Goal: Task Accomplishment & Management: Complete application form

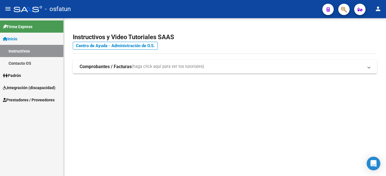
click at [47, 85] on span "Integración (discapacidad)" at bounding box center [29, 88] width 53 height 6
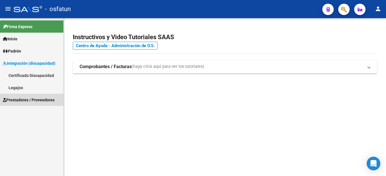
click at [34, 97] on span "Prestadores / Proveedores" at bounding box center [29, 100] width 52 height 6
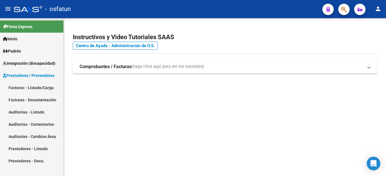
click at [31, 87] on link "Facturas - Listado/Carga" at bounding box center [31, 88] width 63 height 12
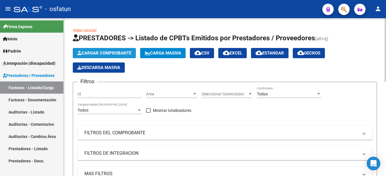
click at [98, 51] on span "Cargar Comprobante" at bounding box center [104, 53] width 54 height 5
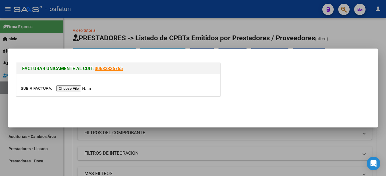
click at [77, 90] on input "file" at bounding box center [57, 88] width 72 height 6
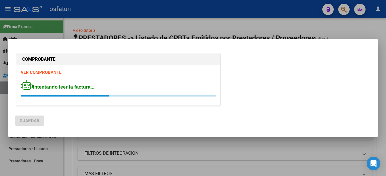
click at [165, 25] on div at bounding box center [193, 88] width 386 height 176
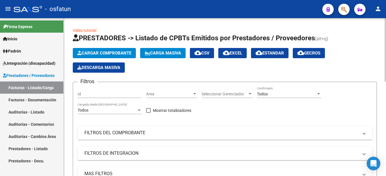
click at [106, 52] on span "Cargar Comprobante" at bounding box center [104, 53] width 54 height 5
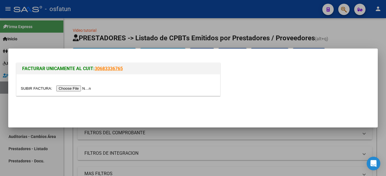
click at [76, 88] on input "file" at bounding box center [57, 88] width 72 height 6
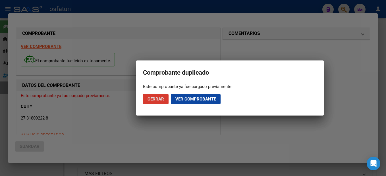
click at [205, 99] on span "Ver comprobante" at bounding box center [195, 99] width 41 height 5
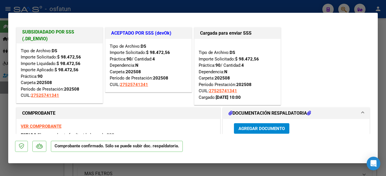
click at [51, 126] on strong "VER COMPROBANTE" at bounding box center [41, 126] width 41 height 5
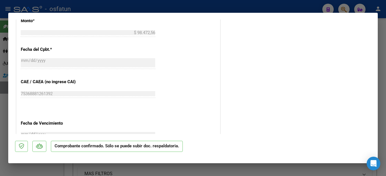
scroll to position [170, 0]
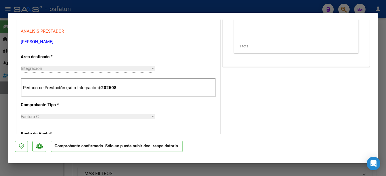
click at [385, 53] on div at bounding box center [193, 88] width 386 height 176
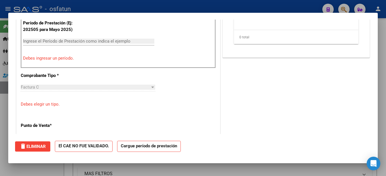
scroll to position [0, 0]
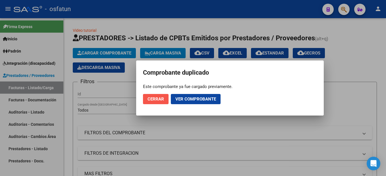
click at [155, 97] on span "Cerrar" at bounding box center [155, 99] width 16 height 5
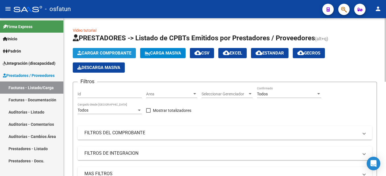
click at [113, 53] on span "Cargar Comprobante" at bounding box center [104, 53] width 54 height 5
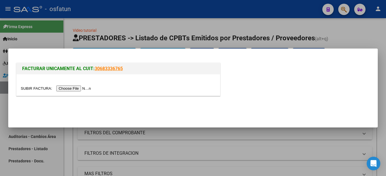
click at [78, 86] on input "file" at bounding box center [57, 88] width 72 height 6
click at [163, 24] on div at bounding box center [193, 88] width 386 height 176
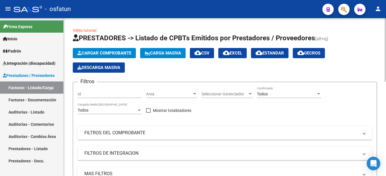
click at [136, 132] on mat-panel-title "FILTROS DEL COMPROBANTE" at bounding box center [221, 133] width 274 height 6
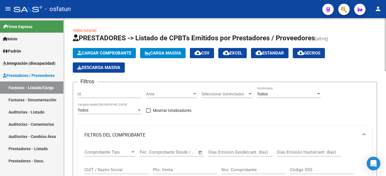
scroll to position [85, 0]
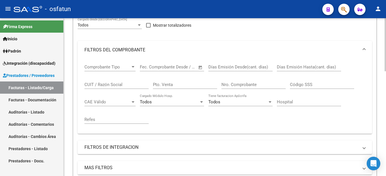
drag, startPoint x: 105, startPoint y: 85, endPoint x: 110, endPoint y: 82, distance: 5.5
click at [105, 85] on input "CUIT / Razón Social" at bounding box center [116, 84] width 64 height 5
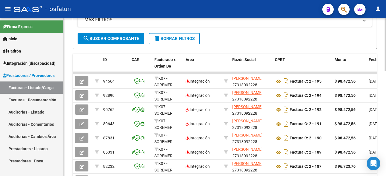
scroll to position [256, 0]
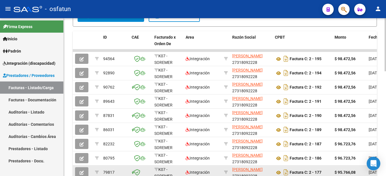
type input "27318092228"
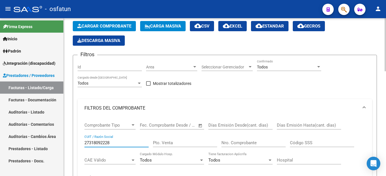
scroll to position [0, 0]
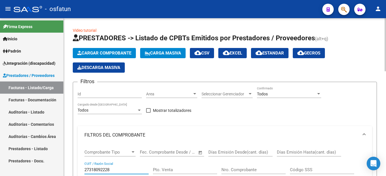
click at [110, 49] on button "Cargar Comprobante" at bounding box center [104, 53] width 63 height 10
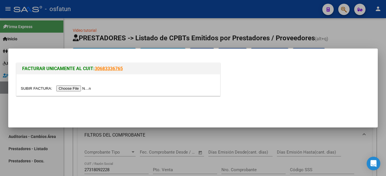
click at [80, 87] on input "file" at bounding box center [57, 88] width 72 height 6
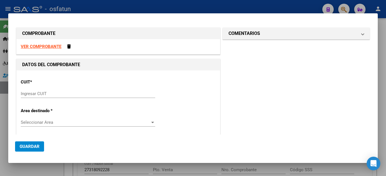
click at [48, 47] on strong "VER COMPROBANTE" at bounding box center [41, 46] width 41 height 5
click at [41, 91] on input "Ingresar CUIT" at bounding box center [88, 93] width 134 height 5
click at [51, 47] on strong "VER COMPROBANTE" at bounding box center [41, 46] width 41 height 5
drag, startPoint x: 43, startPoint y: 94, endPoint x: 51, endPoint y: 84, distance: 12.7
click at [46, 92] on input "Ingresar CUIT" at bounding box center [88, 93] width 134 height 5
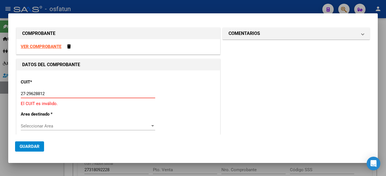
type input "27-29628812-3"
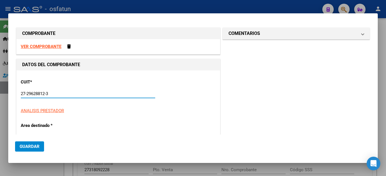
type input "1"
type input "27-29628812-3"
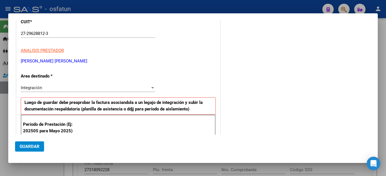
scroll to position [126, 0]
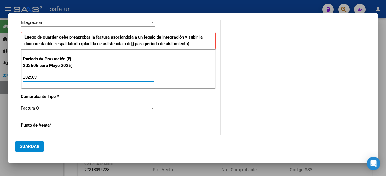
type input "202509"
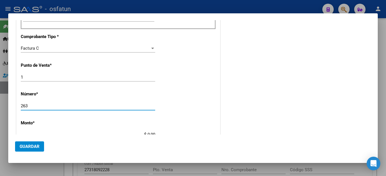
type input "263"
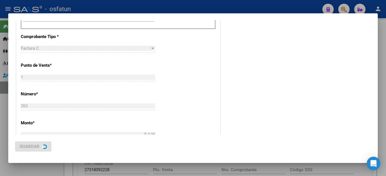
type input "$ 307.654,34"
type input "[DATE]"
type input "75403391660107"
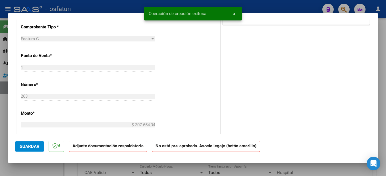
scroll to position [0, 0]
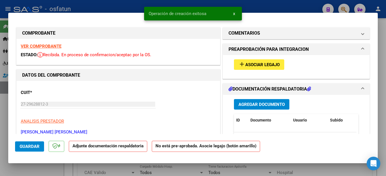
click at [267, 64] on span "Asociar Legajo" at bounding box center [262, 64] width 34 height 5
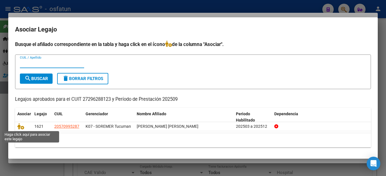
drag, startPoint x: 20, startPoint y: 126, endPoint x: 138, endPoint y: 174, distance: 127.5
click at [20, 126] on icon at bounding box center [20, 126] width 7 height 6
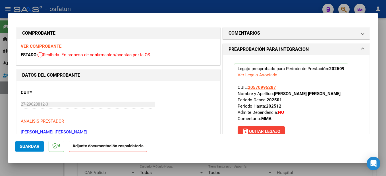
scroll to position [114, 0]
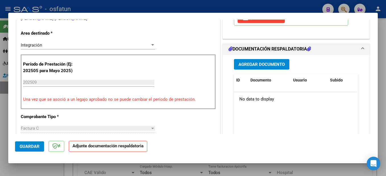
click at [267, 63] on span "Agregar Documento" at bounding box center [261, 64] width 46 height 5
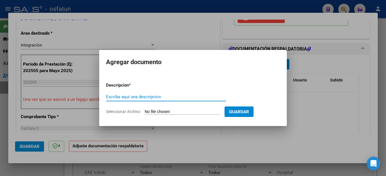
click at [139, 98] on input "Escriba aquí una descripcion" at bounding box center [166, 96] width 120 height 5
type input "planilla"
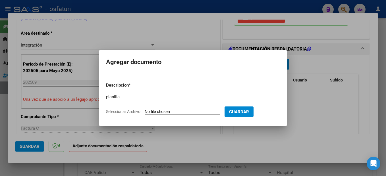
click at [201, 112] on input "Seleccionar Archivo" at bounding box center [182, 111] width 75 height 5
type input "C:\fakepath\251014102743.pdf"
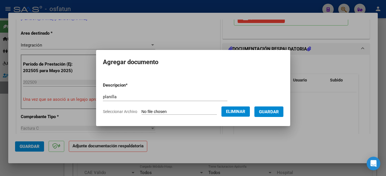
click at [279, 111] on span "Guardar" at bounding box center [269, 111] width 20 height 5
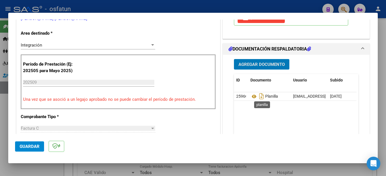
click at [253, 95] on icon at bounding box center [253, 96] width 7 height 7
click at [28, 145] on span "Guardar" at bounding box center [30, 146] width 20 height 5
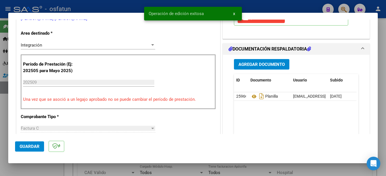
click at [381, 108] on div at bounding box center [193, 88] width 386 height 176
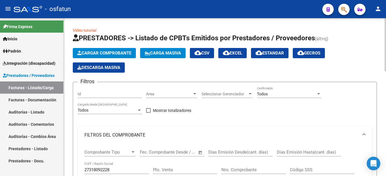
click at [114, 51] on span "Cargar Comprobante" at bounding box center [104, 53] width 54 height 5
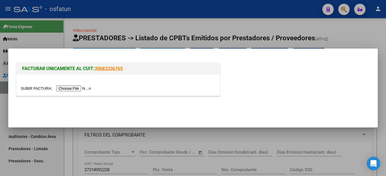
click at [72, 89] on input "file" at bounding box center [57, 88] width 72 height 6
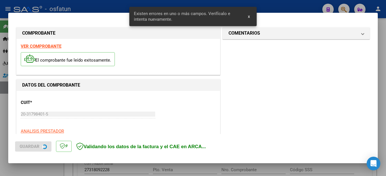
scroll to position [130, 0]
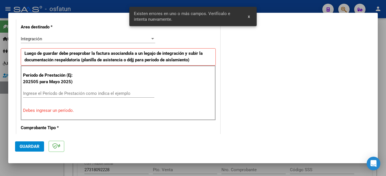
click at [52, 92] on input "Ingrese el Período de Prestación como indica el ejemplo" at bounding box center [88, 93] width 131 height 5
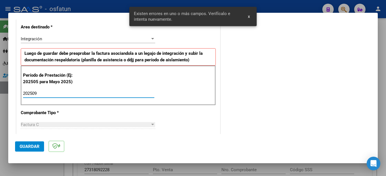
type input "202509"
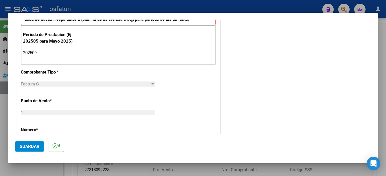
scroll to position [284, 0]
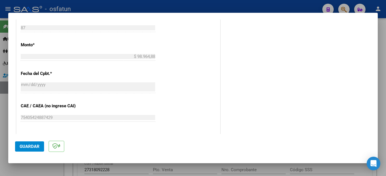
click at [37, 146] on span "Guardar" at bounding box center [30, 146] width 20 height 5
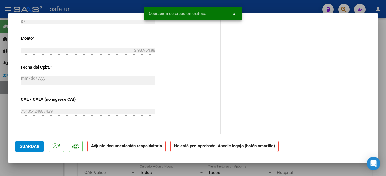
scroll to position [0, 0]
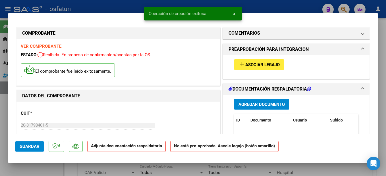
click at [54, 46] on strong "VER COMPROBANTE" at bounding box center [41, 46] width 41 height 5
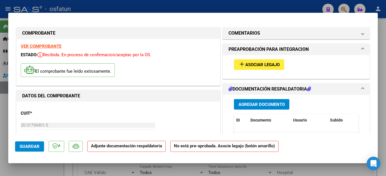
click at [271, 64] on span "Asociar Legajo" at bounding box center [262, 64] width 34 height 5
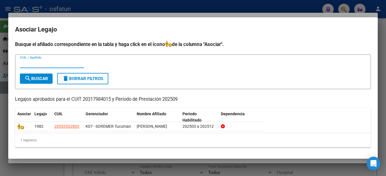
click at [21, 126] on icon at bounding box center [20, 126] width 7 height 6
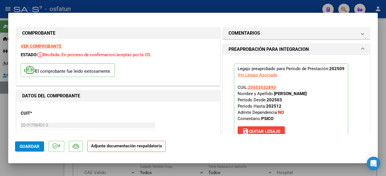
scroll to position [114, 0]
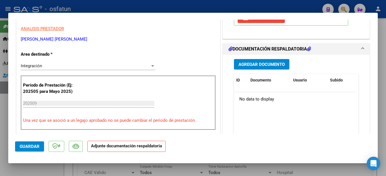
click at [275, 63] on span "Agregar Documento" at bounding box center [261, 64] width 46 height 5
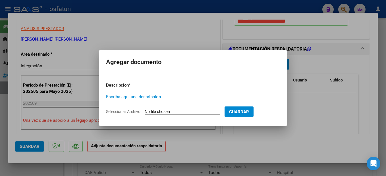
drag, startPoint x: 125, startPoint y: 95, endPoint x: 130, endPoint y: 95, distance: 5.7
click at [128, 95] on input "Escriba aquí una descripcion" at bounding box center [166, 96] width 120 height 5
type input "planilla"
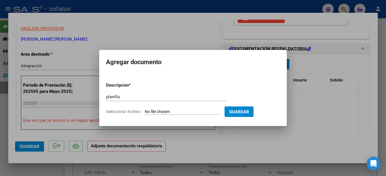
click at [201, 113] on input "Seleccionar Archivo" at bounding box center [182, 111] width 75 height 5
type input "C:\fakepath\251014102809.pdf"
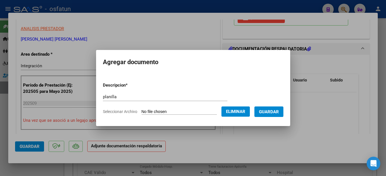
click at [276, 110] on span "Guardar" at bounding box center [269, 111] width 20 height 5
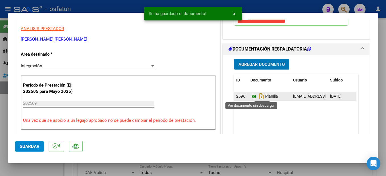
click at [252, 96] on icon at bounding box center [253, 96] width 7 height 7
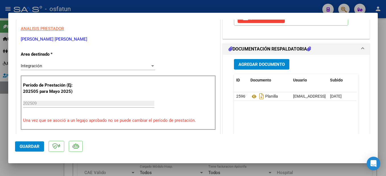
click at [37, 147] on span "Guardar" at bounding box center [30, 146] width 20 height 5
drag, startPoint x: 385, startPoint y: 79, endPoint x: 209, endPoint y: 84, distance: 176.5
click at [383, 80] on div at bounding box center [193, 88] width 386 height 176
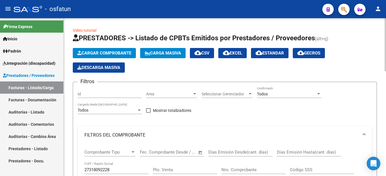
click at [123, 56] on button "Cargar Comprobante" at bounding box center [104, 53] width 63 height 10
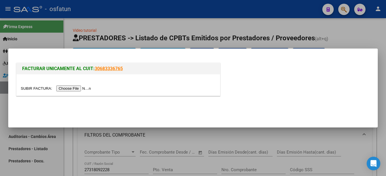
click at [74, 89] on input "file" at bounding box center [57, 88] width 72 height 6
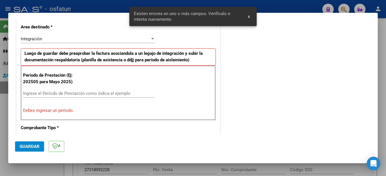
scroll to position [0, 0]
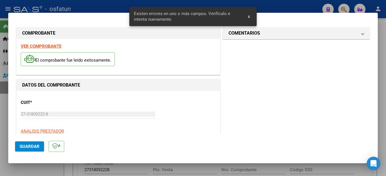
click at [51, 47] on strong "VER COMPROBANTE" at bounding box center [41, 46] width 41 height 5
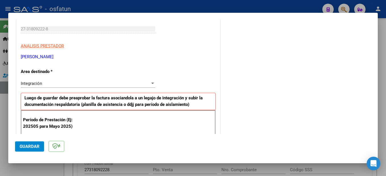
scroll to position [142, 0]
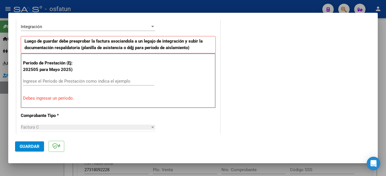
click at [54, 80] on input "Ingrese el Período de Prestación como indica el ejemplo" at bounding box center [88, 81] width 131 height 5
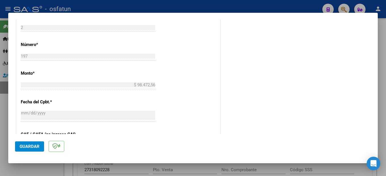
scroll to position [170, 0]
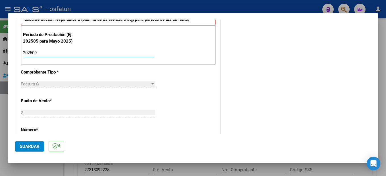
type input "202509"
click at [38, 145] on span "Guardar" at bounding box center [30, 146] width 20 height 5
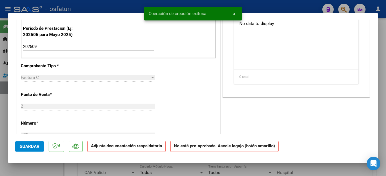
scroll to position [0, 0]
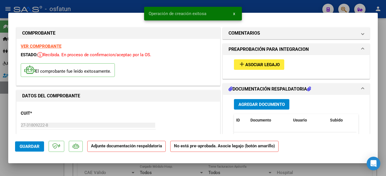
click at [261, 68] on button "add Asociar Legajo" at bounding box center [259, 64] width 50 height 11
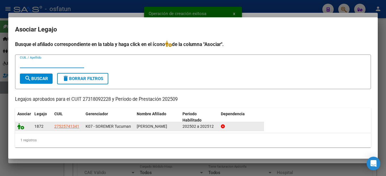
click at [22, 128] on icon at bounding box center [20, 126] width 7 height 6
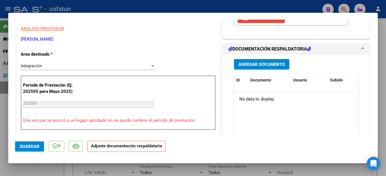
scroll to position [85, 0]
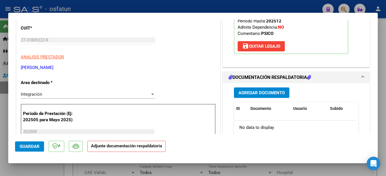
click at [272, 92] on span "Agregar Documento" at bounding box center [261, 92] width 46 height 5
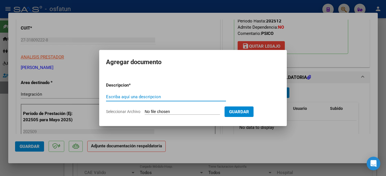
drag, startPoint x: 145, startPoint y: 97, endPoint x: 155, endPoint y: 91, distance: 11.6
click at [148, 97] on input "Escriba aquí una descripcion" at bounding box center [166, 96] width 120 height 5
type input "planilla"
click at [166, 113] on input "Seleccionar Archivo" at bounding box center [182, 111] width 75 height 5
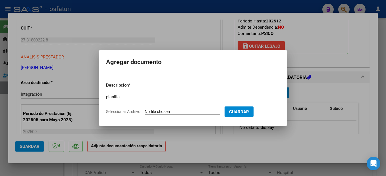
type input "C:\fakepath\251014111844.pdf"
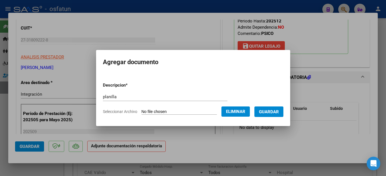
click at [279, 113] on span "Guardar" at bounding box center [269, 111] width 20 height 5
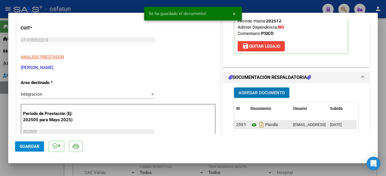
click at [251, 124] on icon at bounding box center [253, 125] width 7 height 7
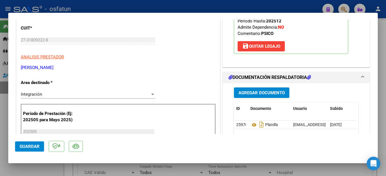
click at [36, 146] on span "Guardar" at bounding box center [30, 146] width 20 height 5
click at [31, 142] on button "Guardar" at bounding box center [29, 146] width 29 height 10
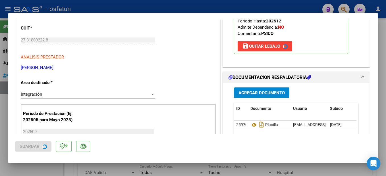
click at [383, 65] on div at bounding box center [193, 88] width 386 height 176
